Goal: Task Accomplishment & Management: Manage account settings

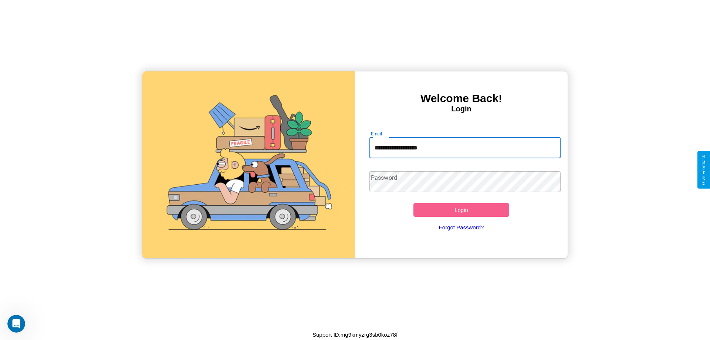
type input "**********"
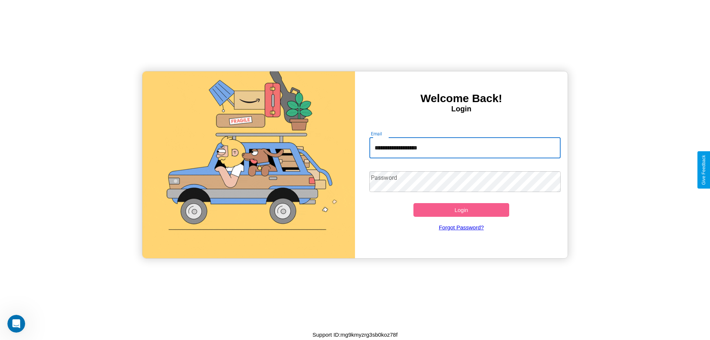
click at [461, 210] on button "Login" at bounding box center [462, 210] width 96 height 14
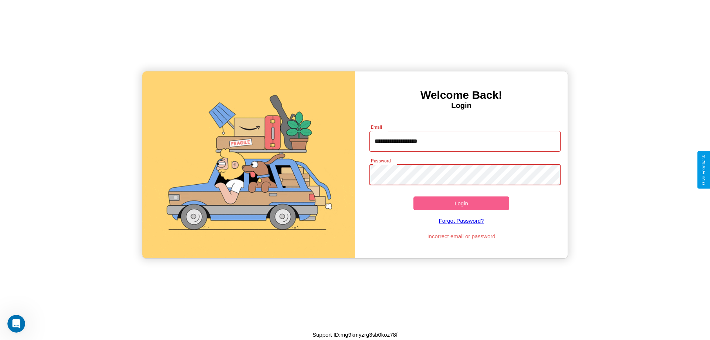
click at [461, 203] on button "Login" at bounding box center [462, 203] width 96 height 14
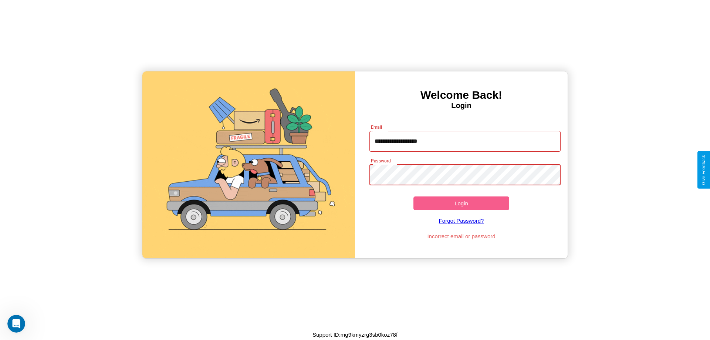
click at [461, 203] on button "Login" at bounding box center [462, 203] width 96 height 14
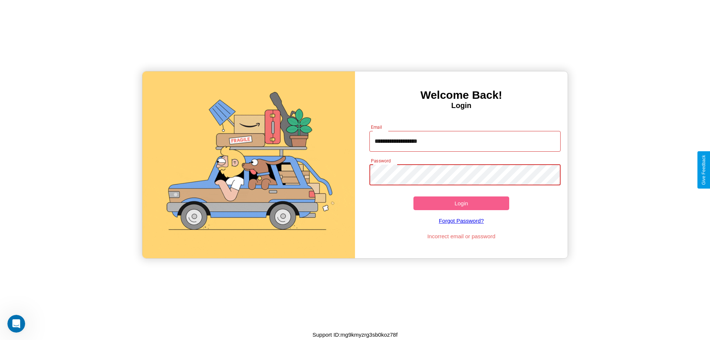
click at [461, 203] on button "Login" at bounding box center [462, 203] width 96 height 14
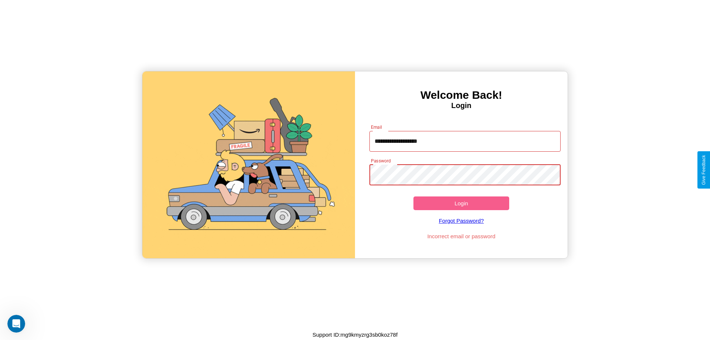
click at [461, 203] on button "Login" at bounding box center [462, 203] width 96 height 14
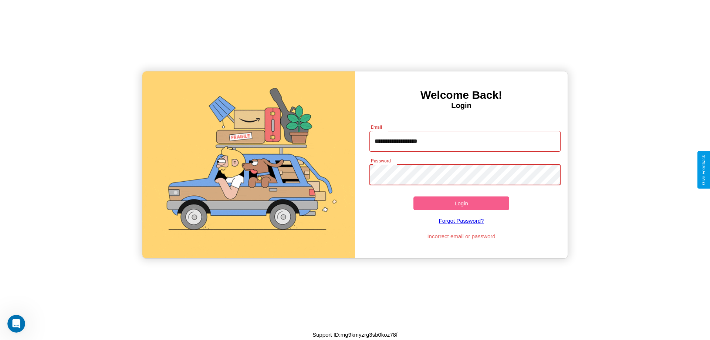
click at [461, 203] on button "Login" at bounding box center [462, 203] width 96 height 14
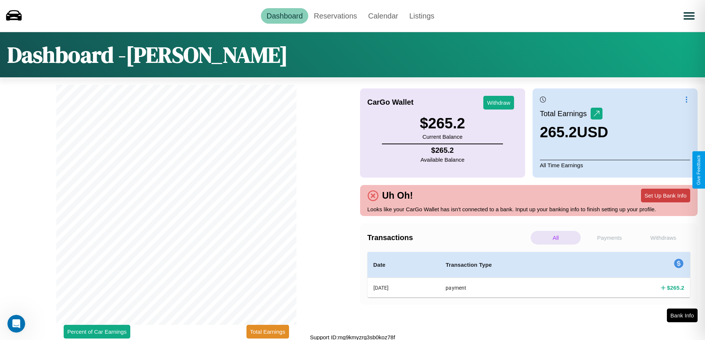
click at [665, 195] on button "Set Up Bank Info" at bounding box center [665, 196] width 49 height 14
